Goal: Task Accomplishment & Management: Manage account settings

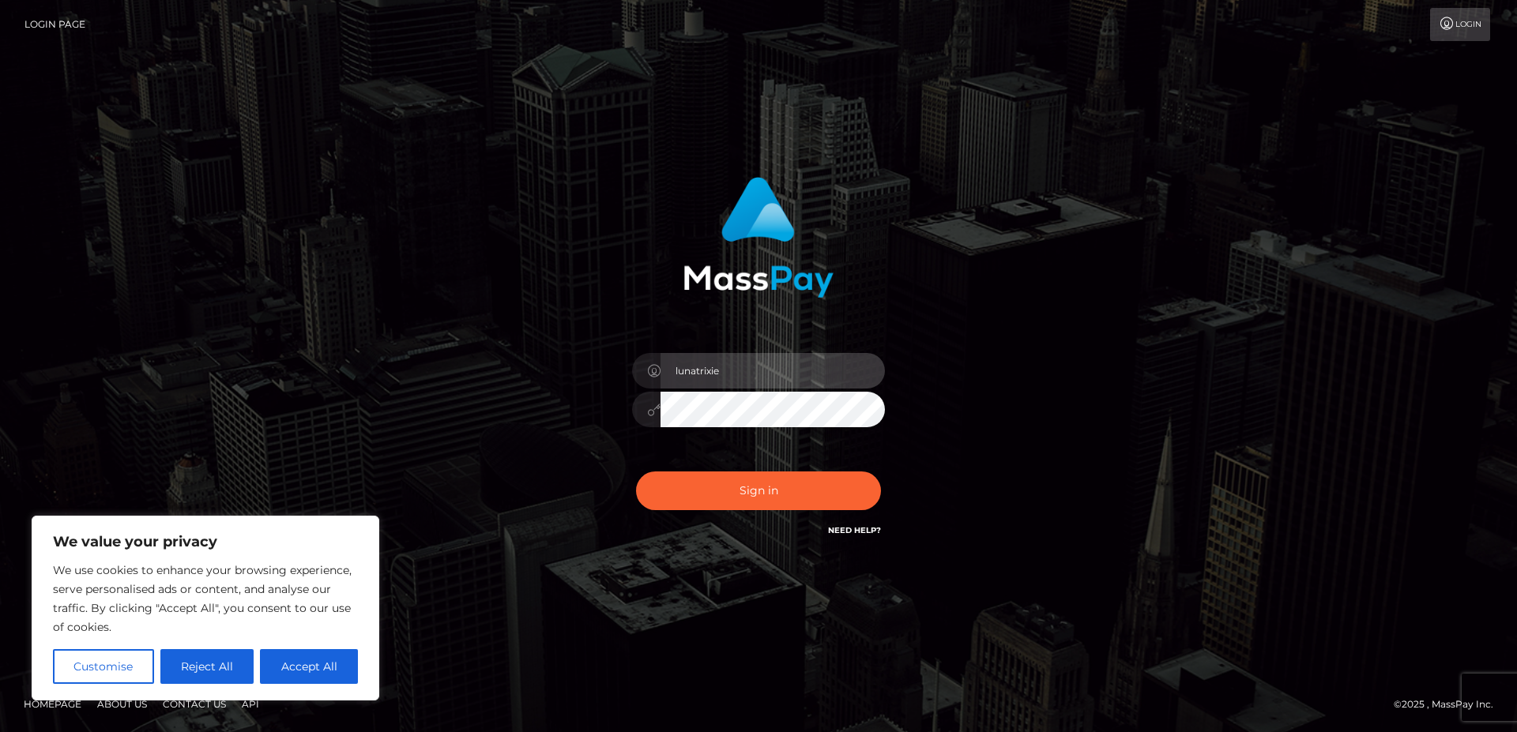
drag, startPoint x: 757, startPoint y: 374, endPoint x: 514, endPoint y: 363, distance: 243.6
click at [661, 363] on input "lunatrixie" at bounding box center [773, 371] width 224 height 36
click at [731, 378] on input "azaleafoxx" at bounding box center [773, 371] width 224 height 36
type input "azaleafox"
click at [636, 472] on button "Sign in" at bounding box center [758, 491] width 245 height 39
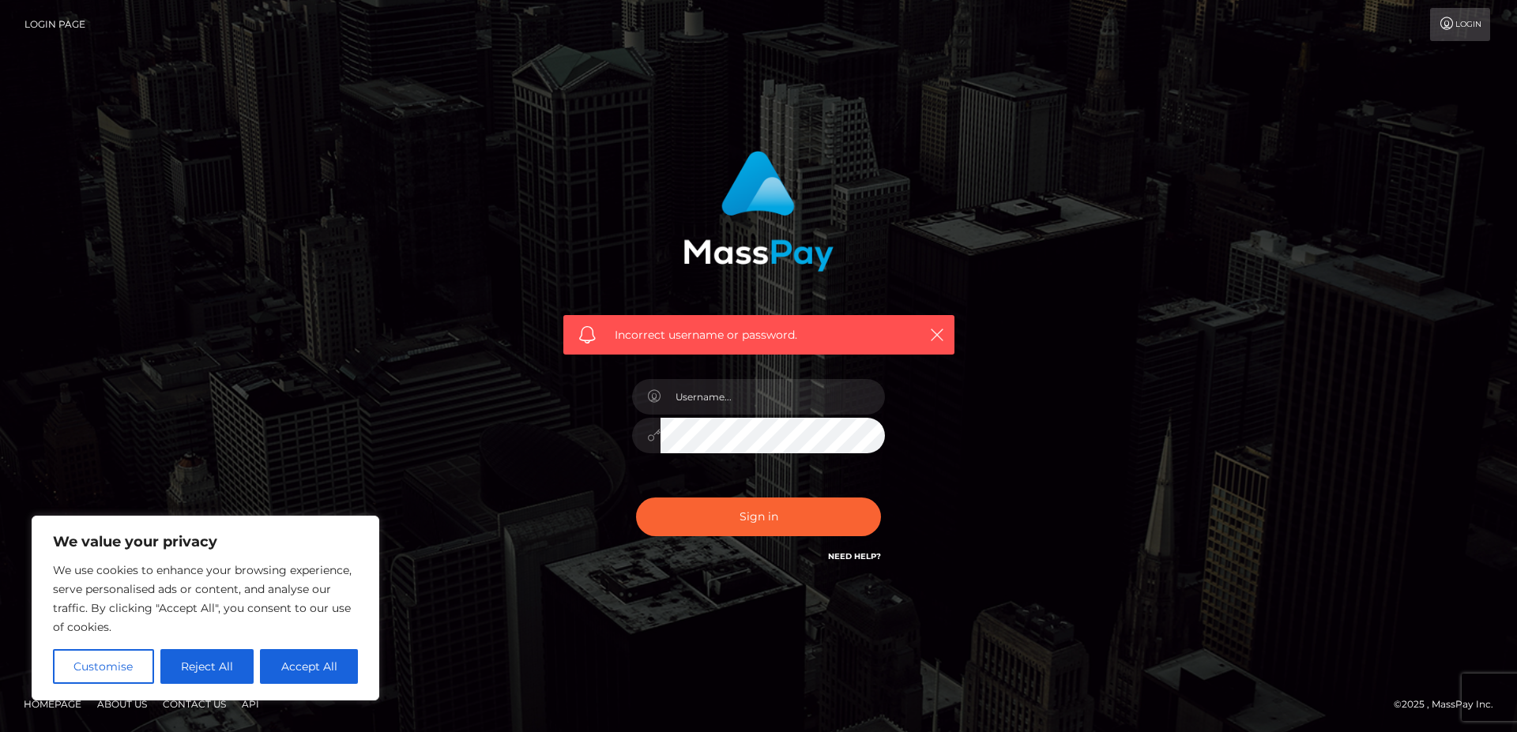
click at [849, 557] on link "Need Help?" at bounding box center [854, 557] width 53 height 10
click at [1469, 33] on link "Login" at bounding box center [1460, 24] width 60 height 33
